Goal: Task Accomplishment & Management: Use online tool/utility

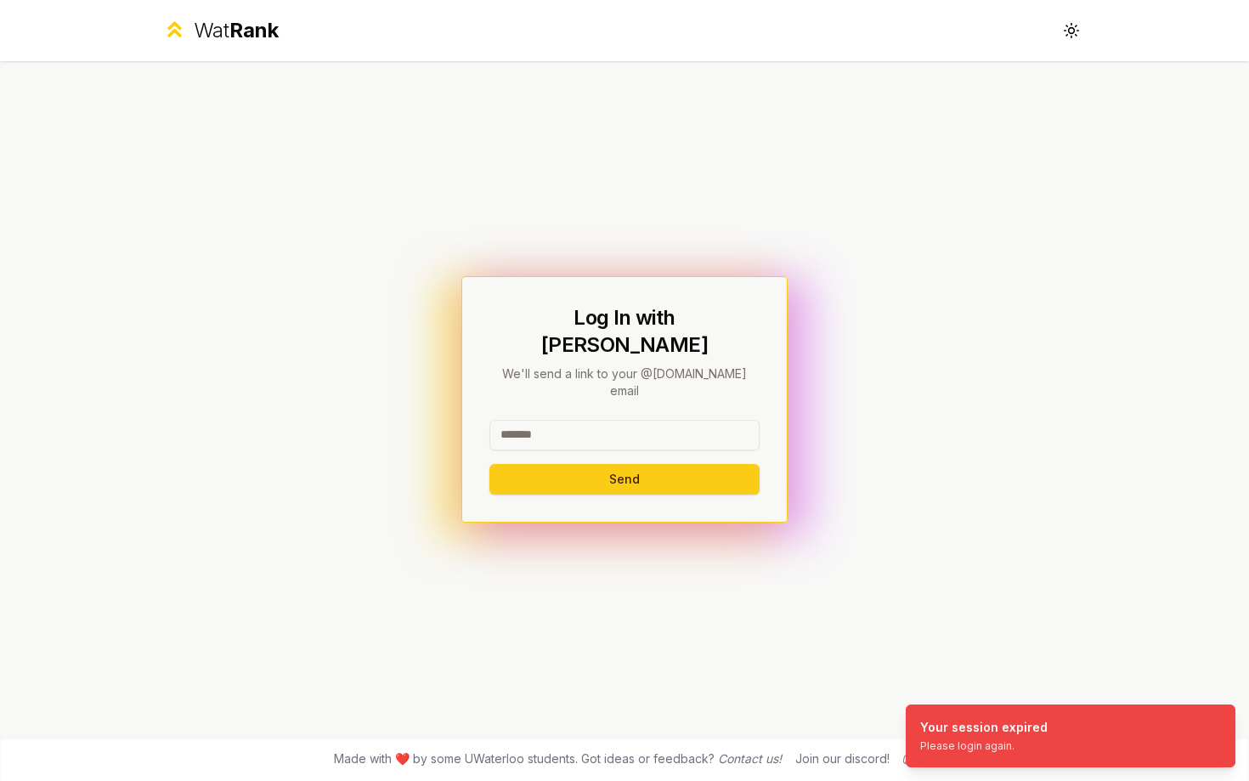
click at [640, 420] on input at bounding box center [624, 435] width 270 height 31
type input "******"
click at [489, 464] on button "Send" at bounding box center [624, 479] width 270 height 31
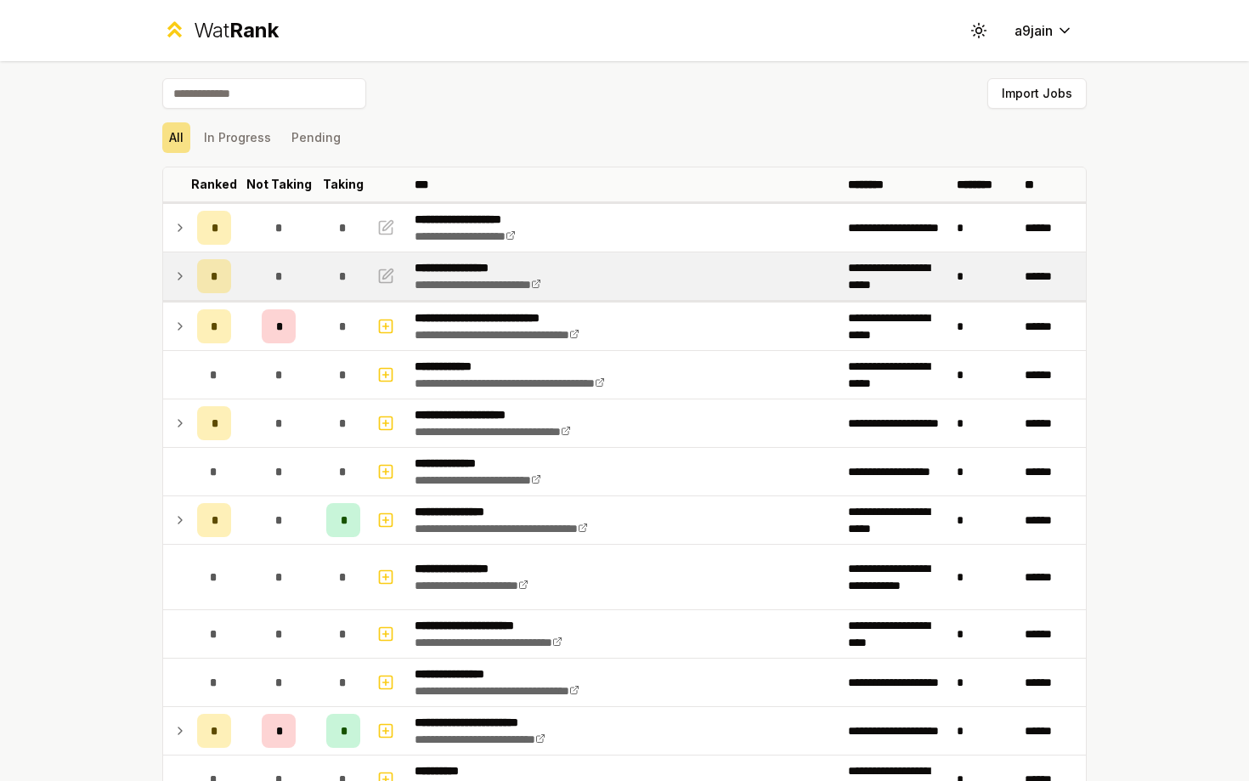
click at [176, 269] on icon at bounding box center [180, 276] width 14 height 20
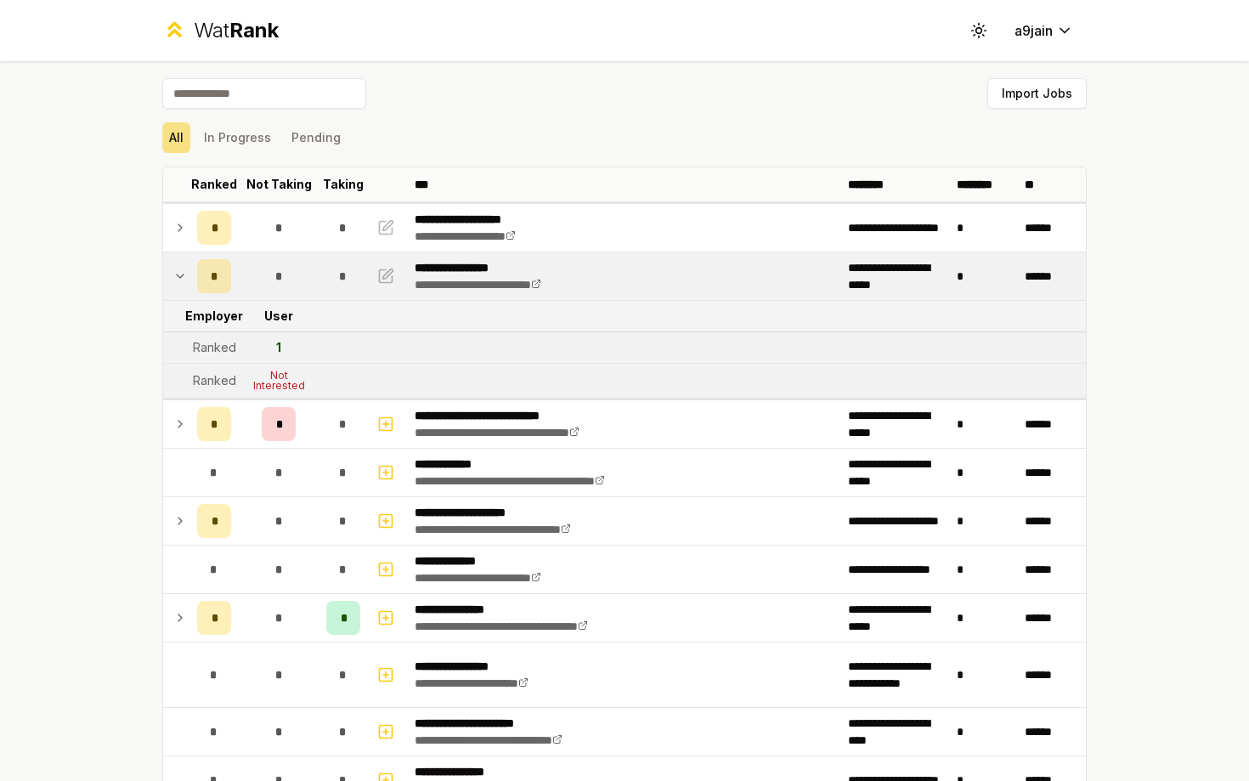
click at [176, 268] on icon at bounding box center [180, 276] width 14 height 20
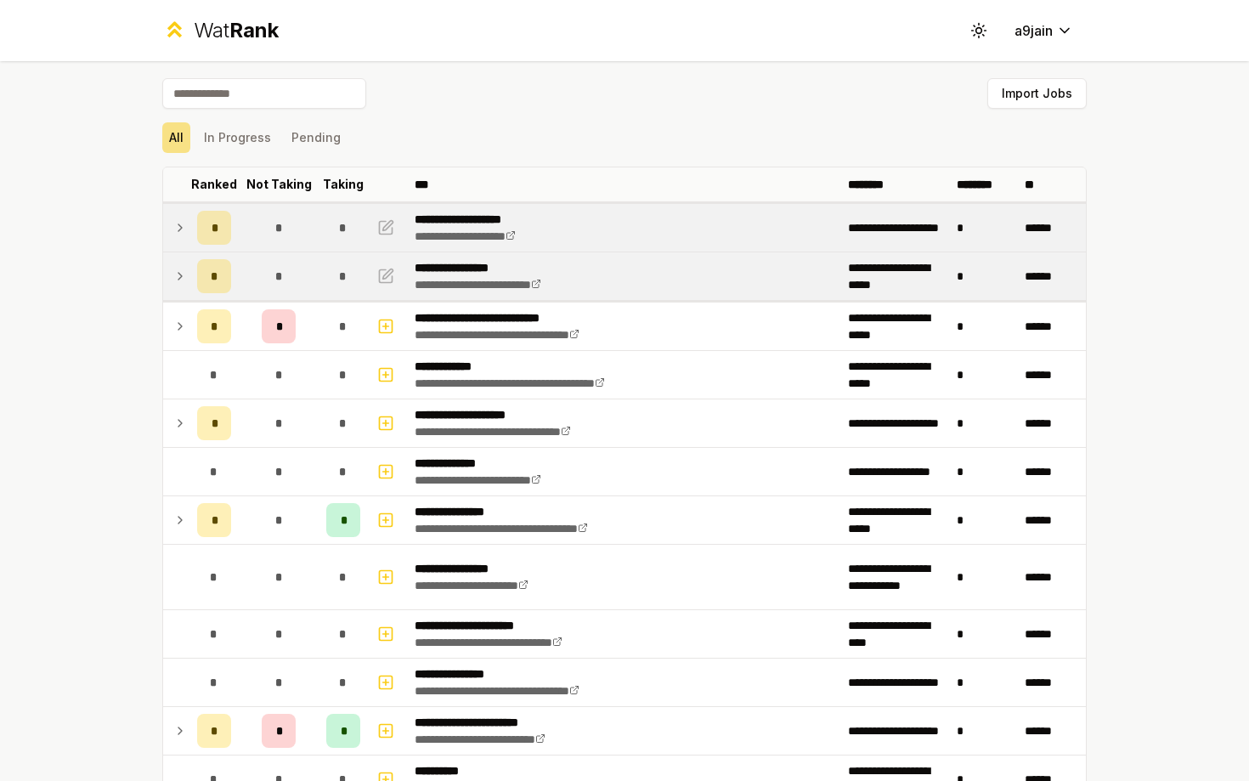
click at [177, 240] on td at bounding box center [176, 228] width 27 height 48
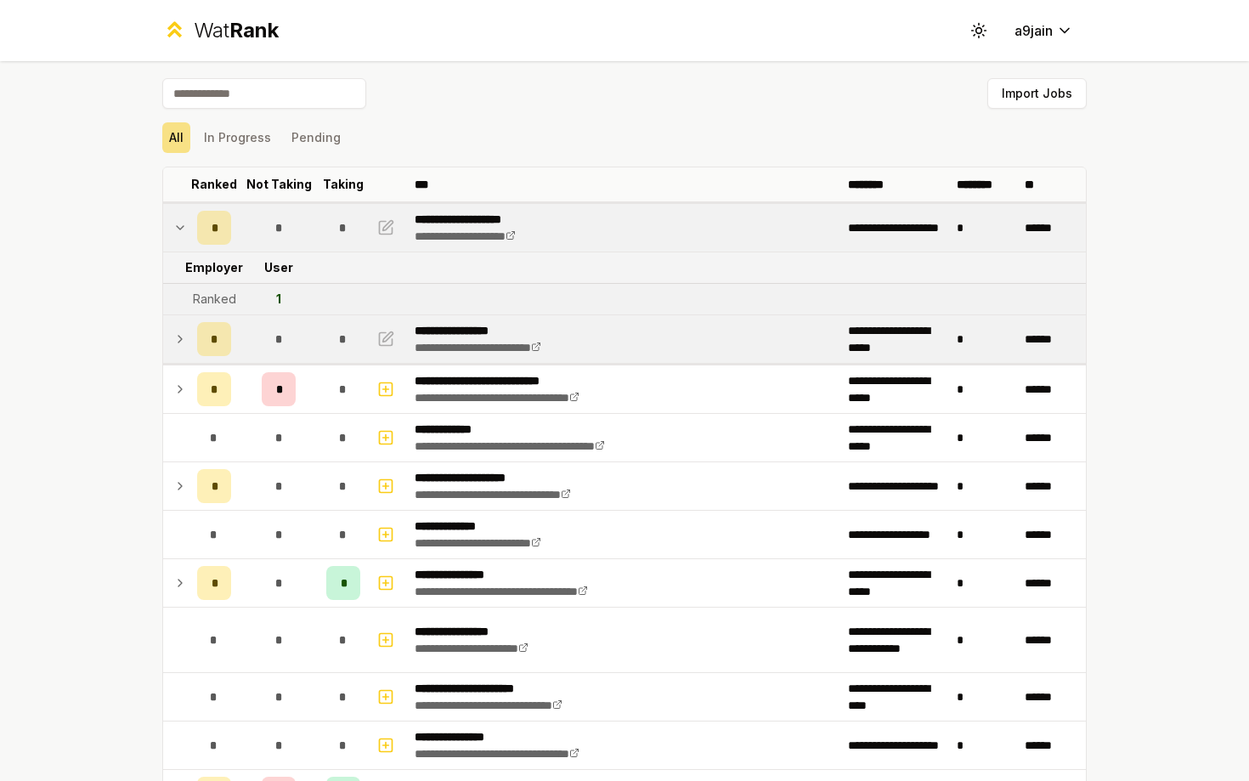
click at [177, 240] on td at bounding box center [176, 228] width 27 height 48
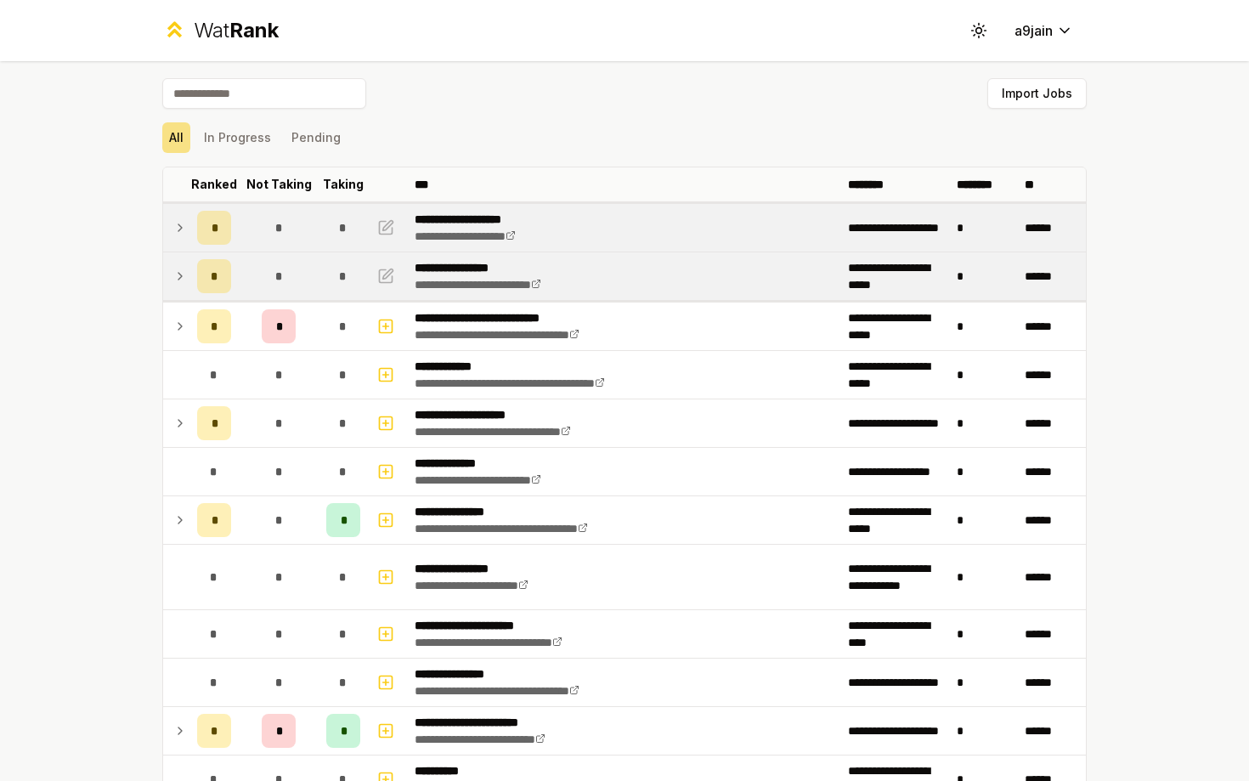
click at [177, 240] on td at bounding box center [176, 228] width 27 height 48
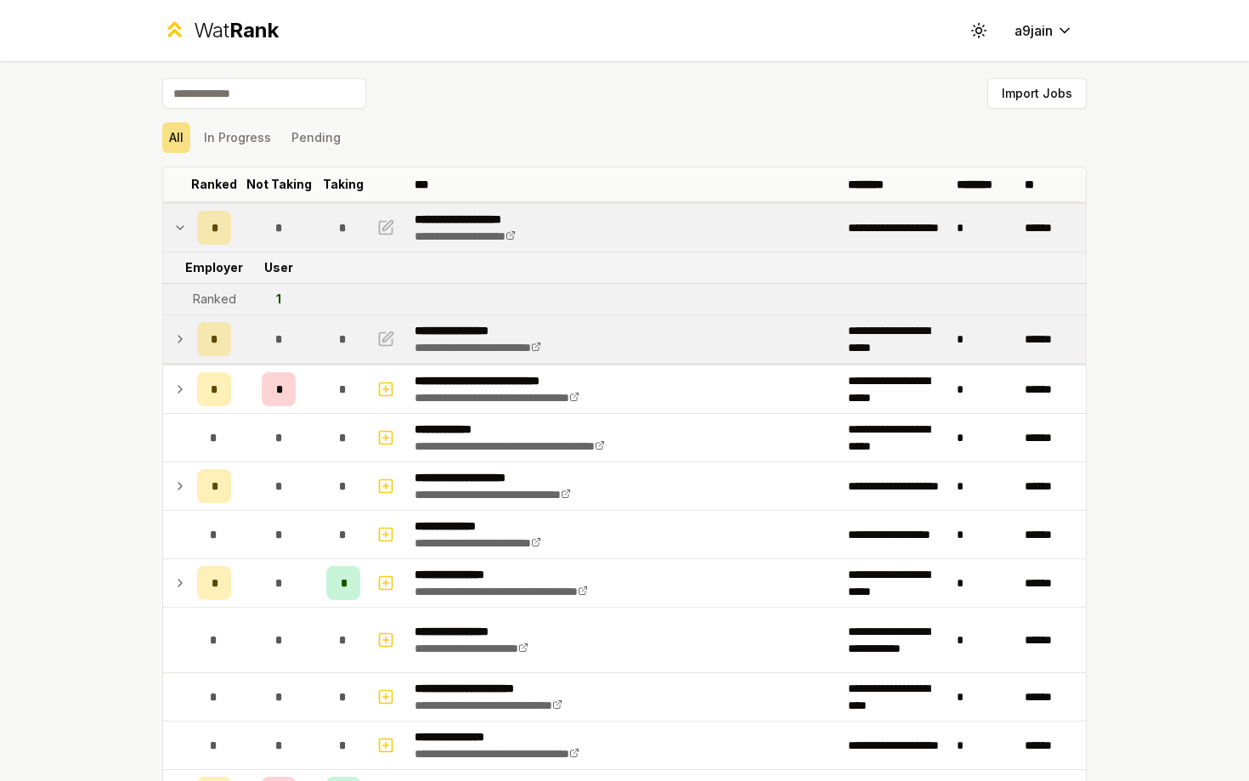
click at [176, 240] on td at bounding box center [176, 228] width 27 height 48
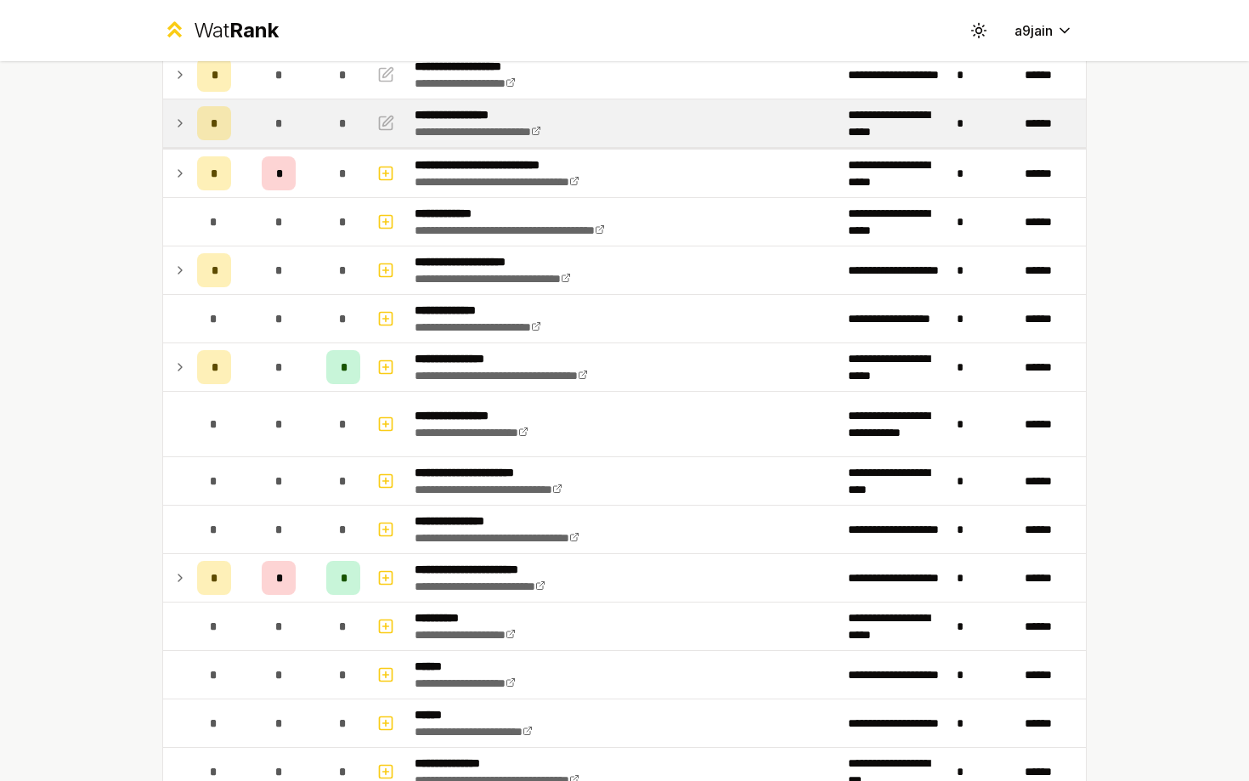
scroll to position [220, 0]
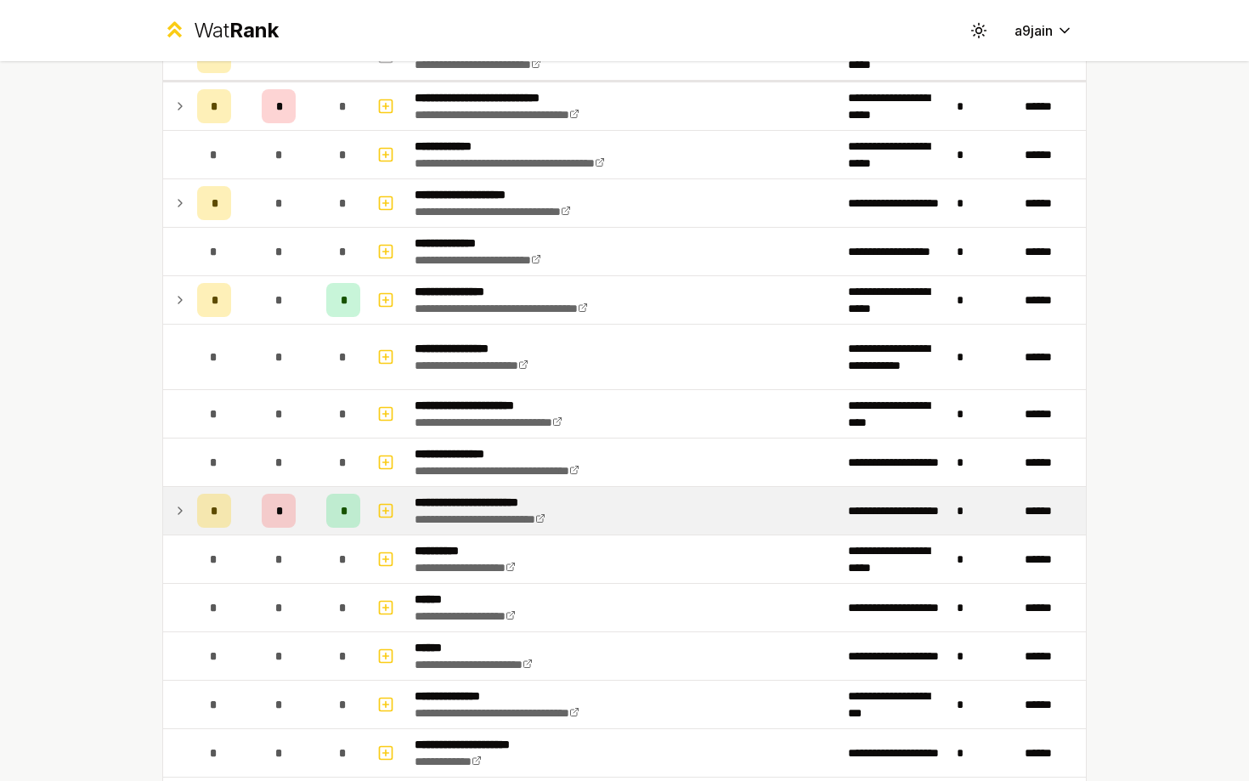
click at [172, 511] on td at bounding box center [176, 511] width 27 height 48
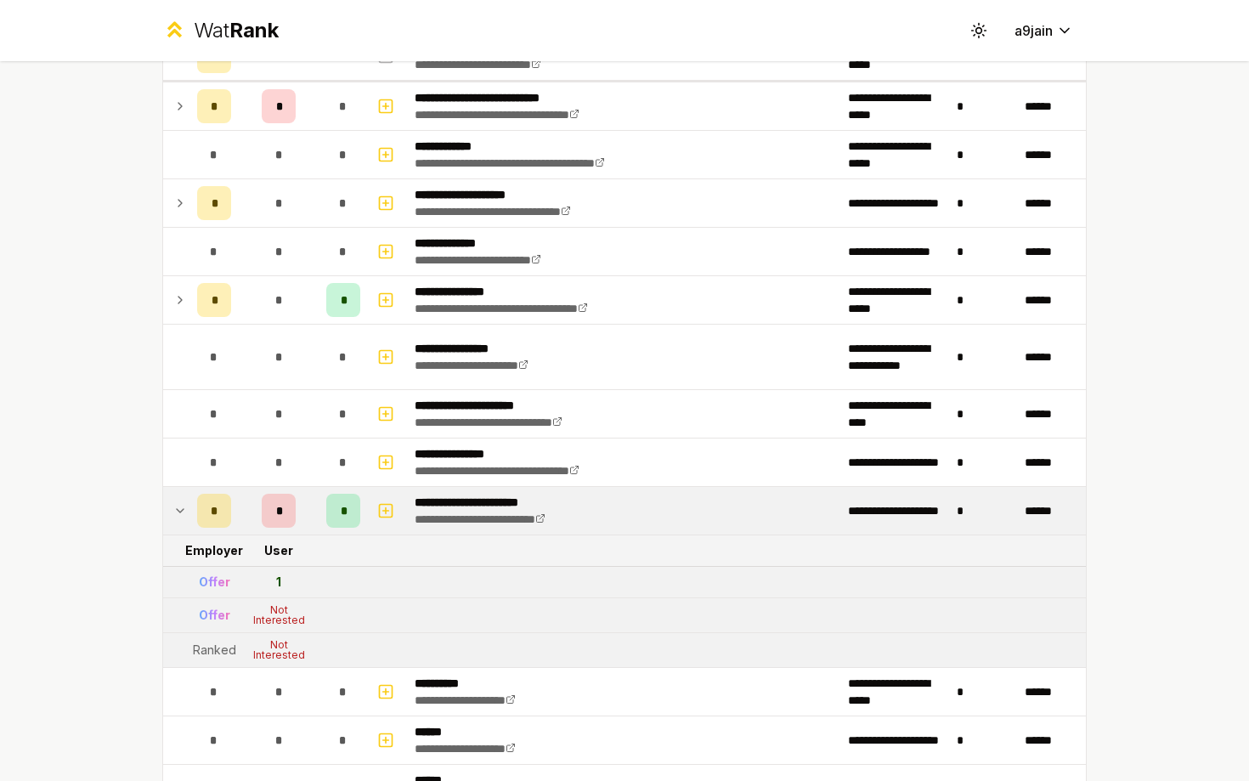
click at [173, 511] on icon at bounding box center [180, 510] width 14 height 20
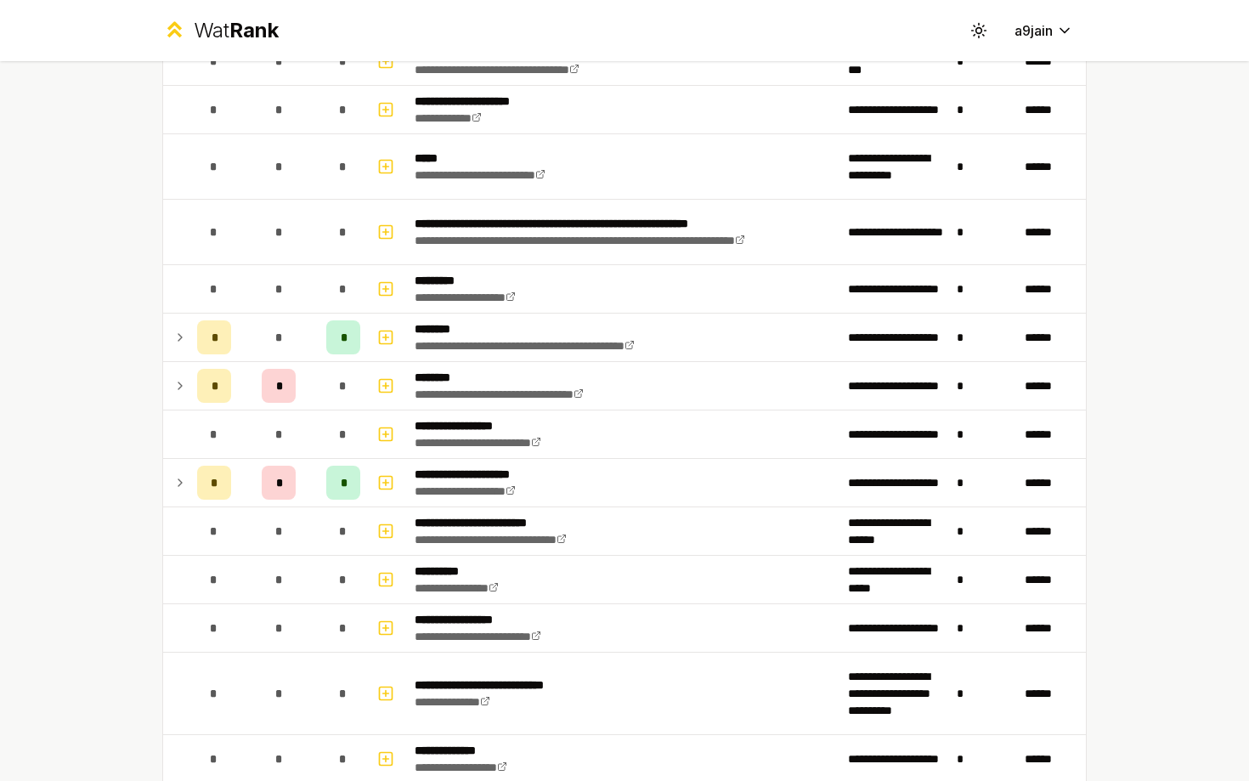
scroll to position [866, 0]
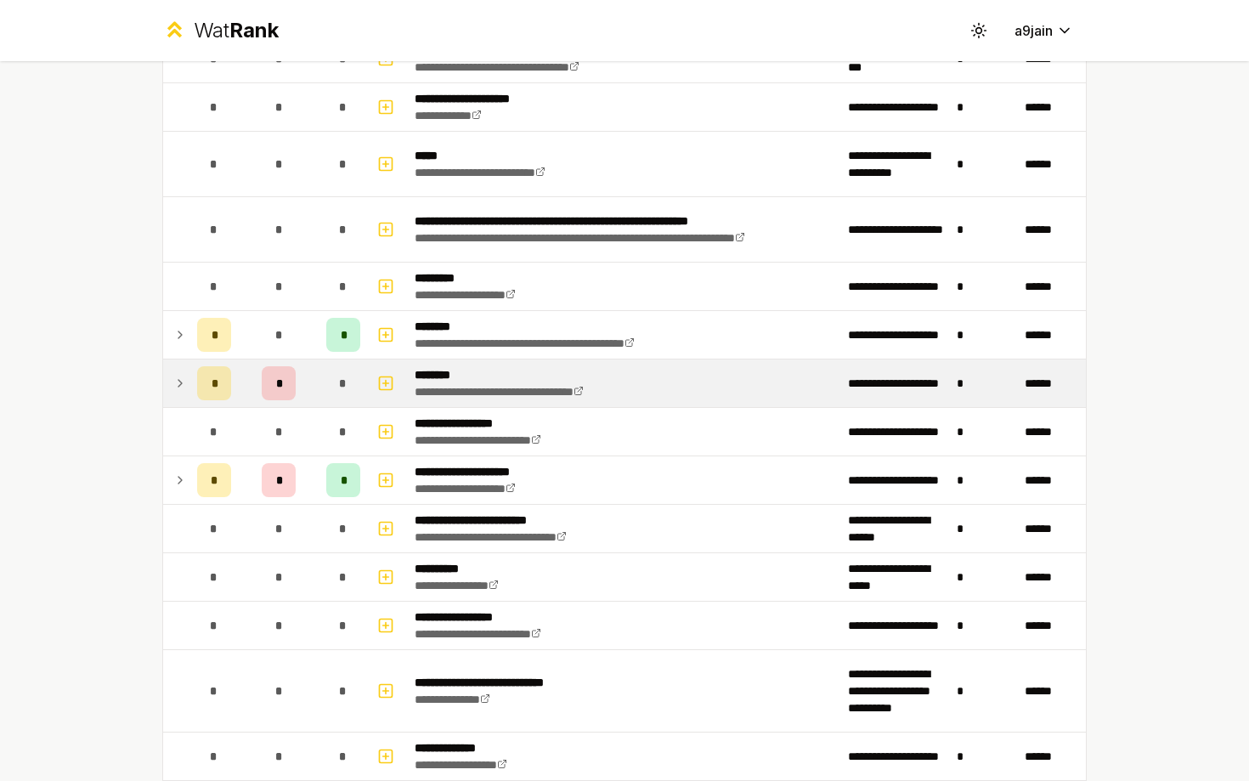
click at [176, 387] on icon at bounding box center [180, 383] width 14 height 20
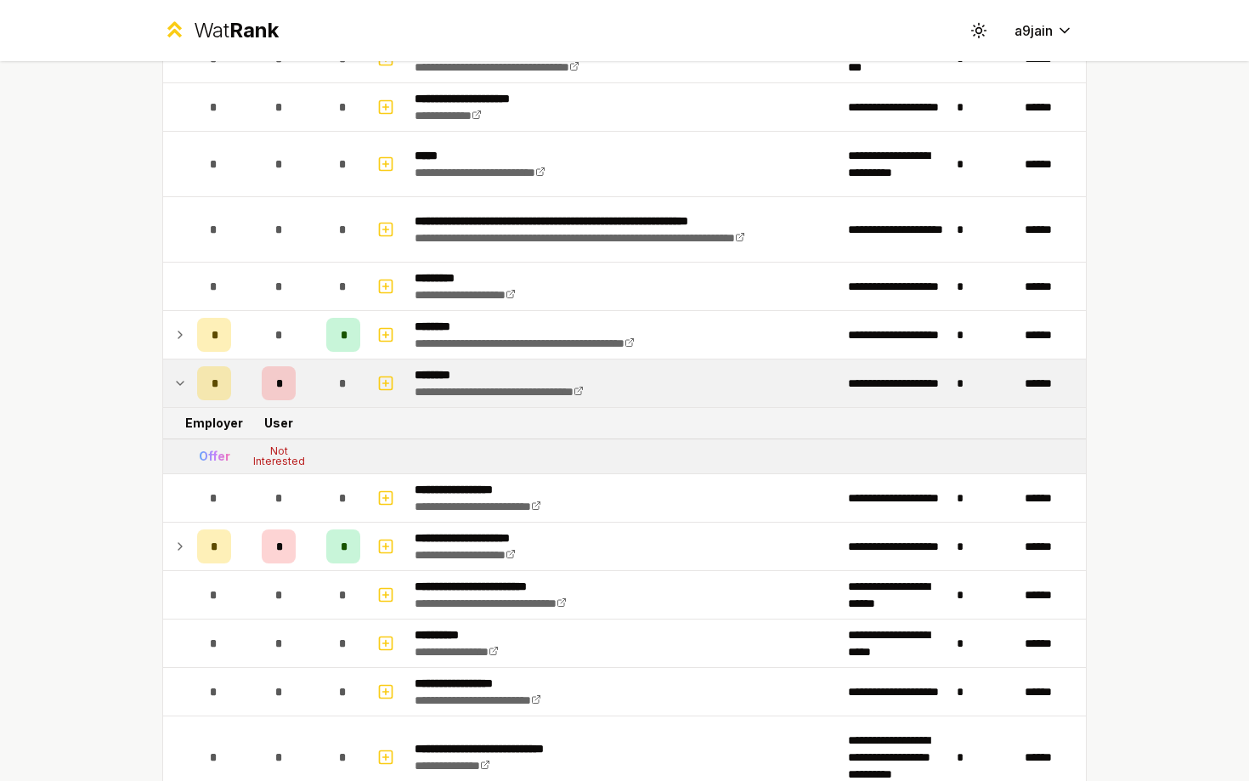
click at [176, 387] on icon at bounding box center [180, 383] width 14 height 20
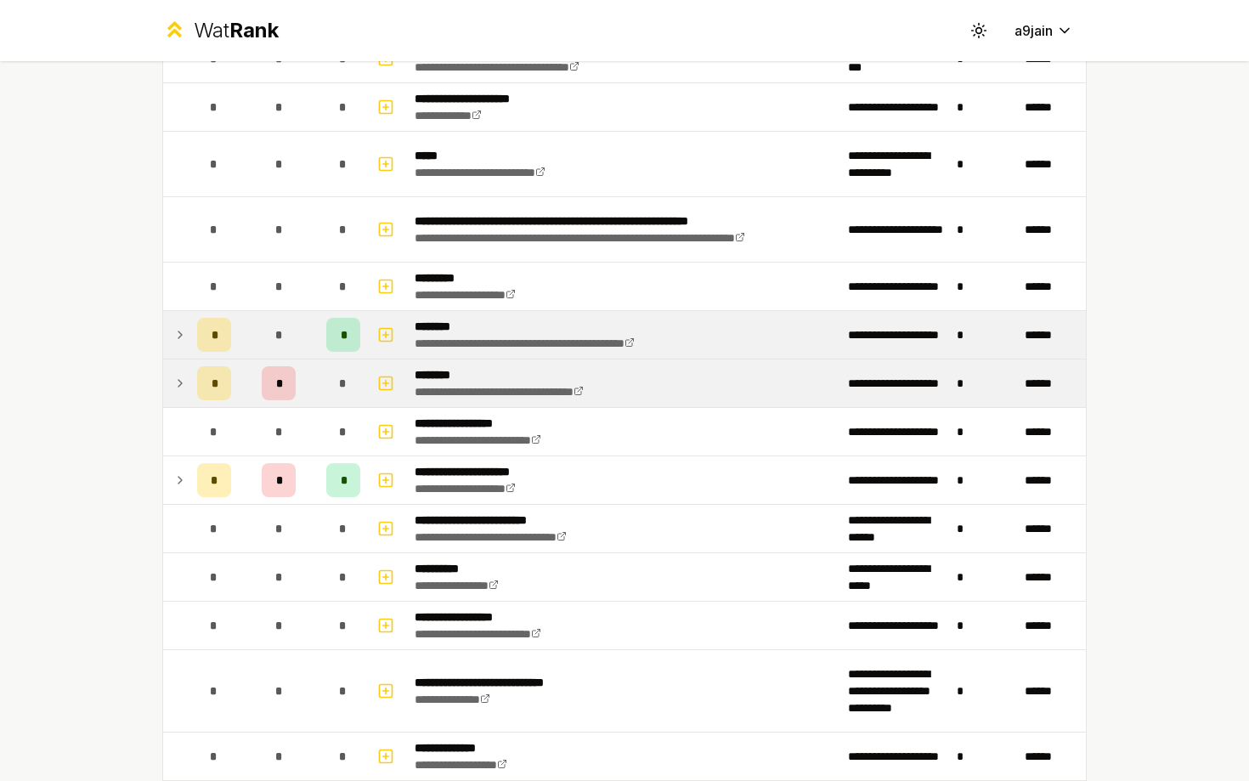
click at [187, 337] on td at bounding box center [176, 335] width 27 height 48
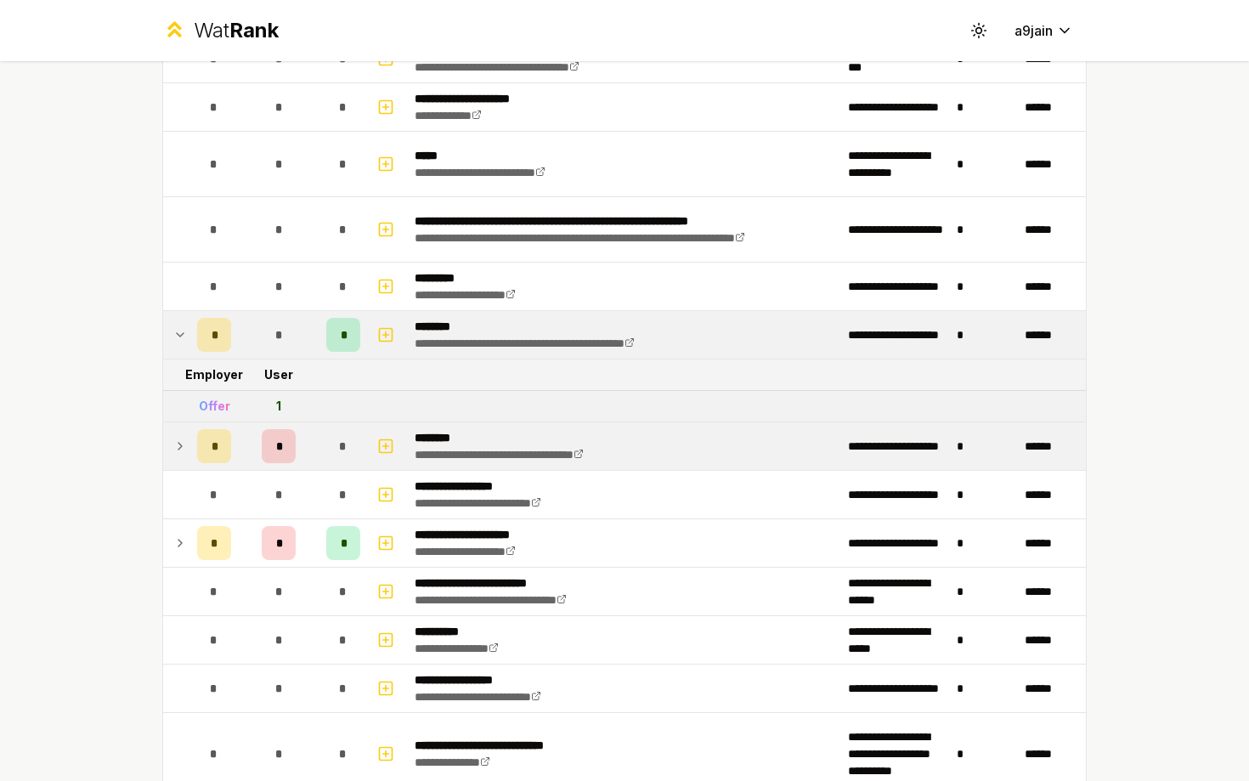
click at [187, 337] on td at bounding box center [176, 335] width 27 height 48
